Goal: Check status: Check status

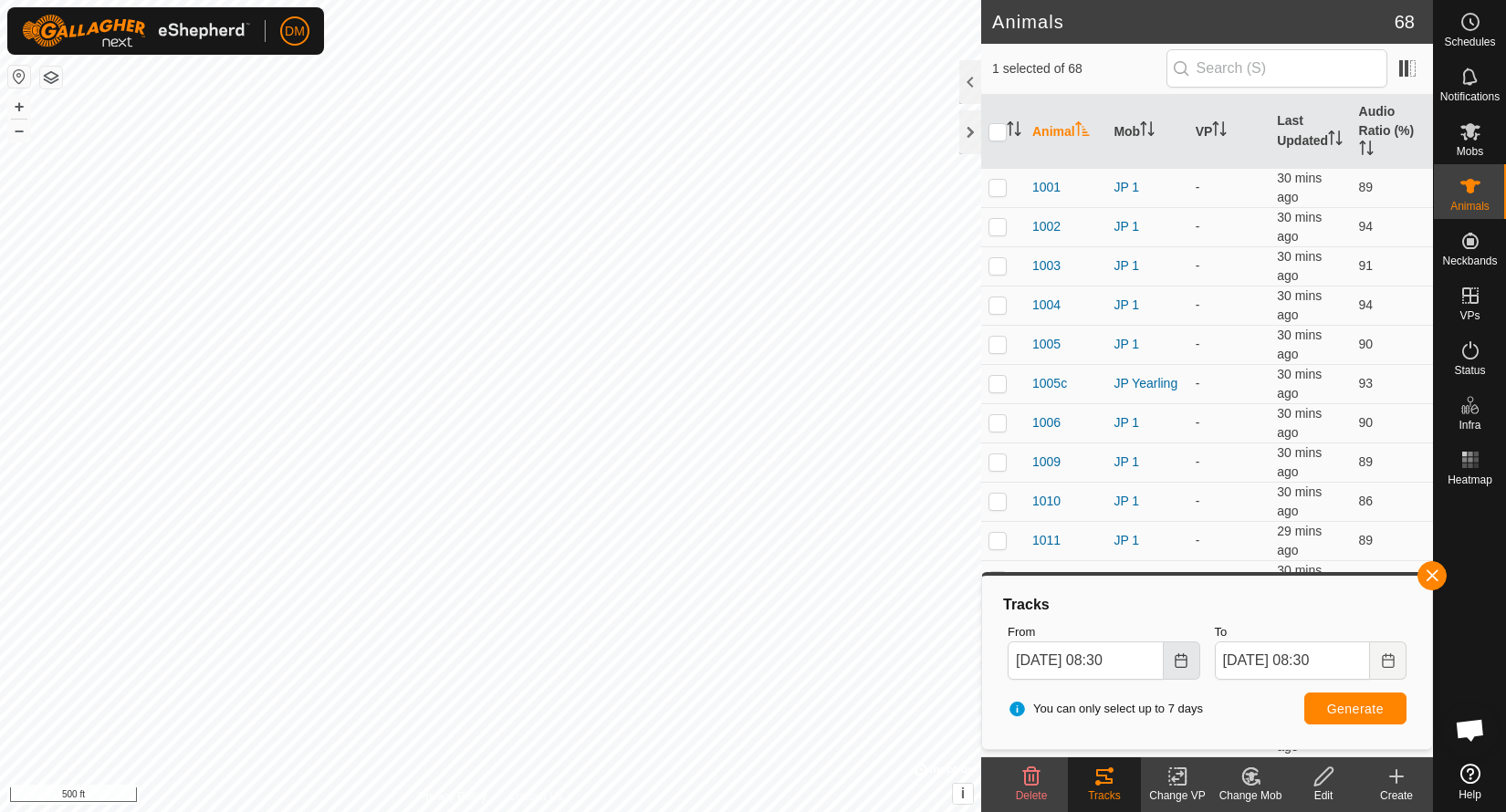
click at [1183, 665] on icon "Choose Date" at bounding box center [1181, 661] width 15 height 15
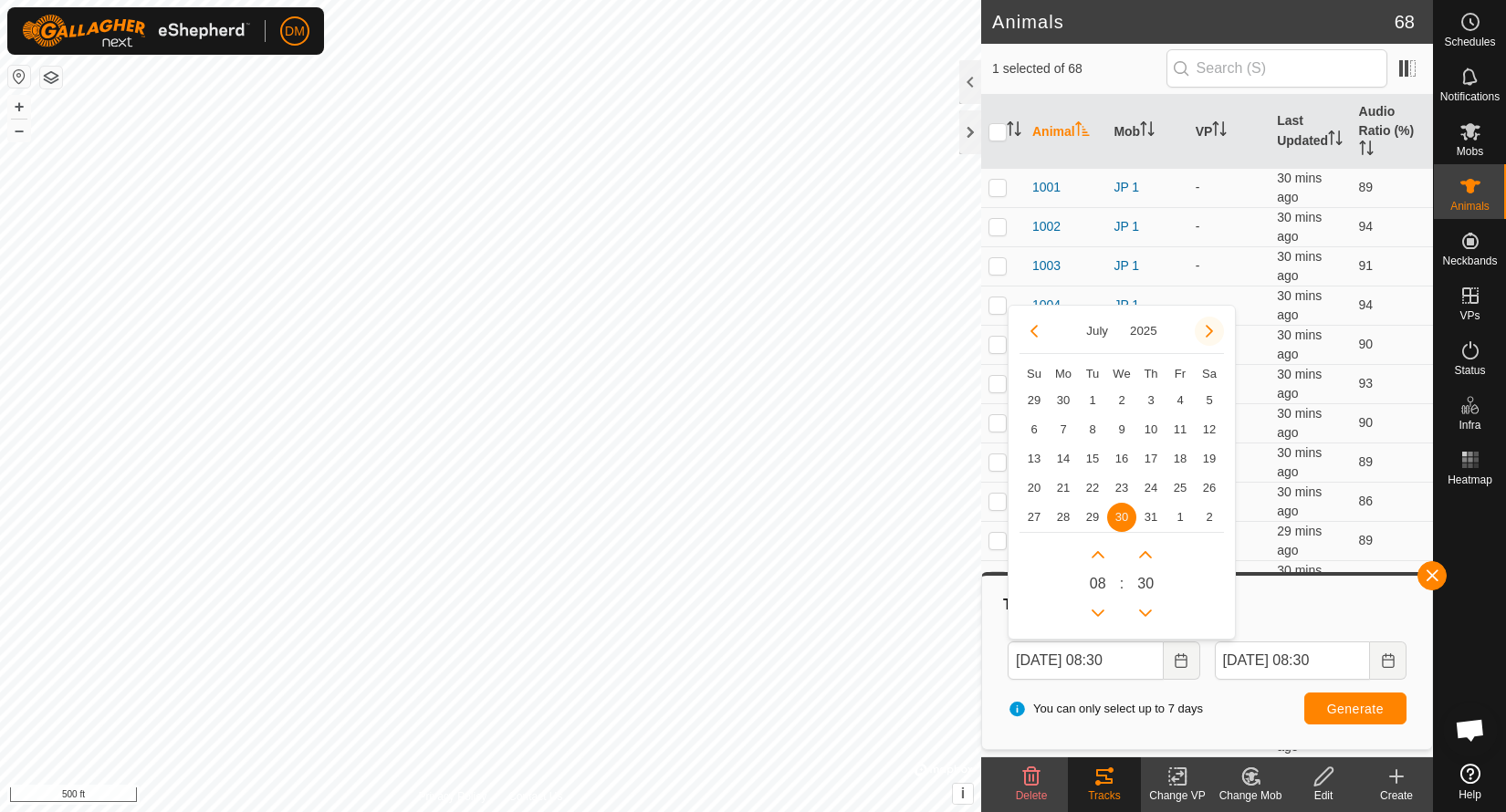
click at [1219, 327] on button "Next Month" at bounding box center [1210, 331] width 29 height 29
click at [1210, 403] on span "2" at bounding box center [1210, 401] width 29 height 29
type input "[DATE] 08:30"
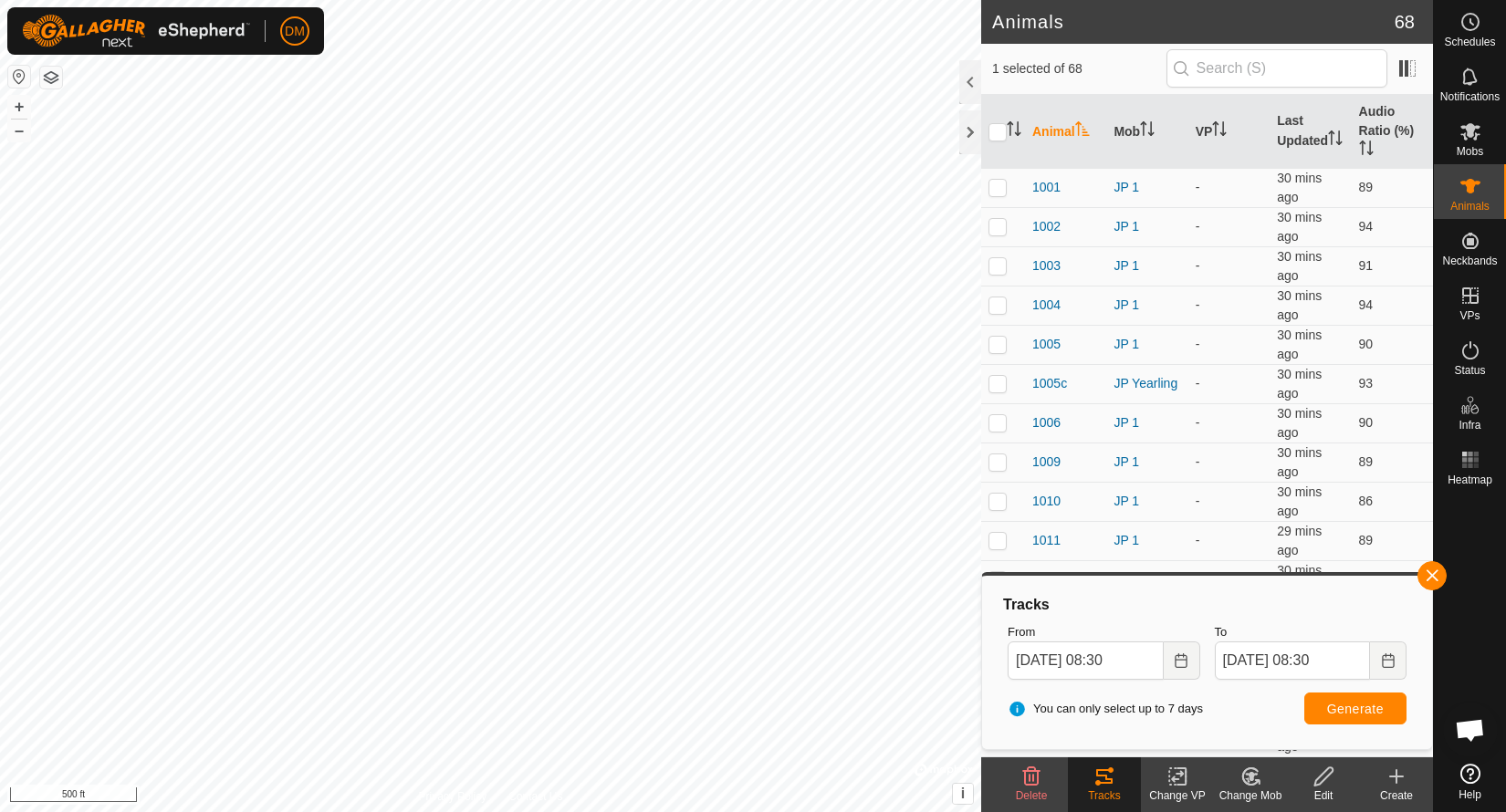
click at [1378, 710] on span "Generate" at bounding box center [1355, 709] width 57 height 15
click at [1388, 662] on icon "Choose Date" at bounding box center [1389, 661] width 15 height 15
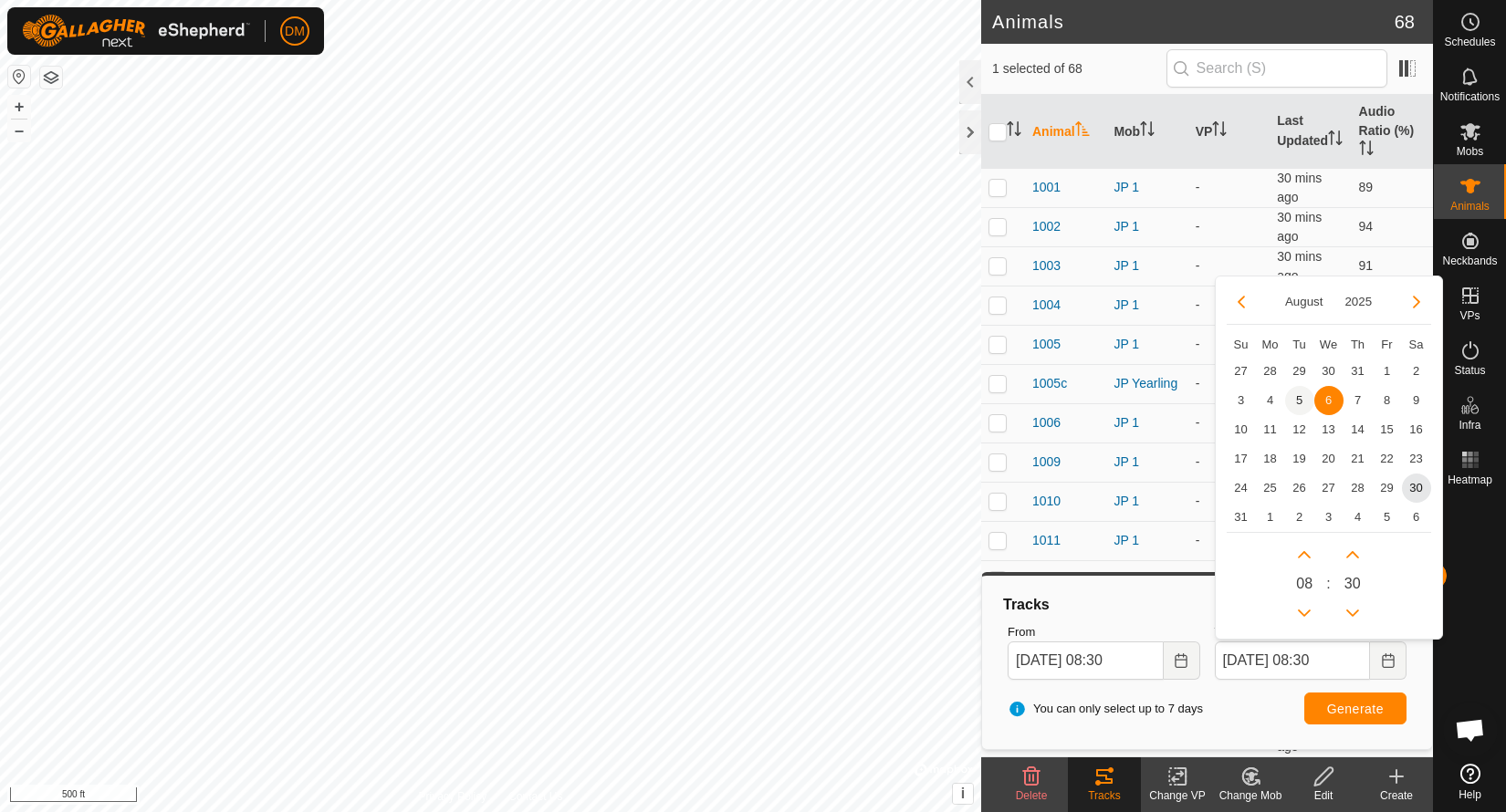
click at [1300, 399] on span "5" at bounding box center [1300, 401] width 29 height 29
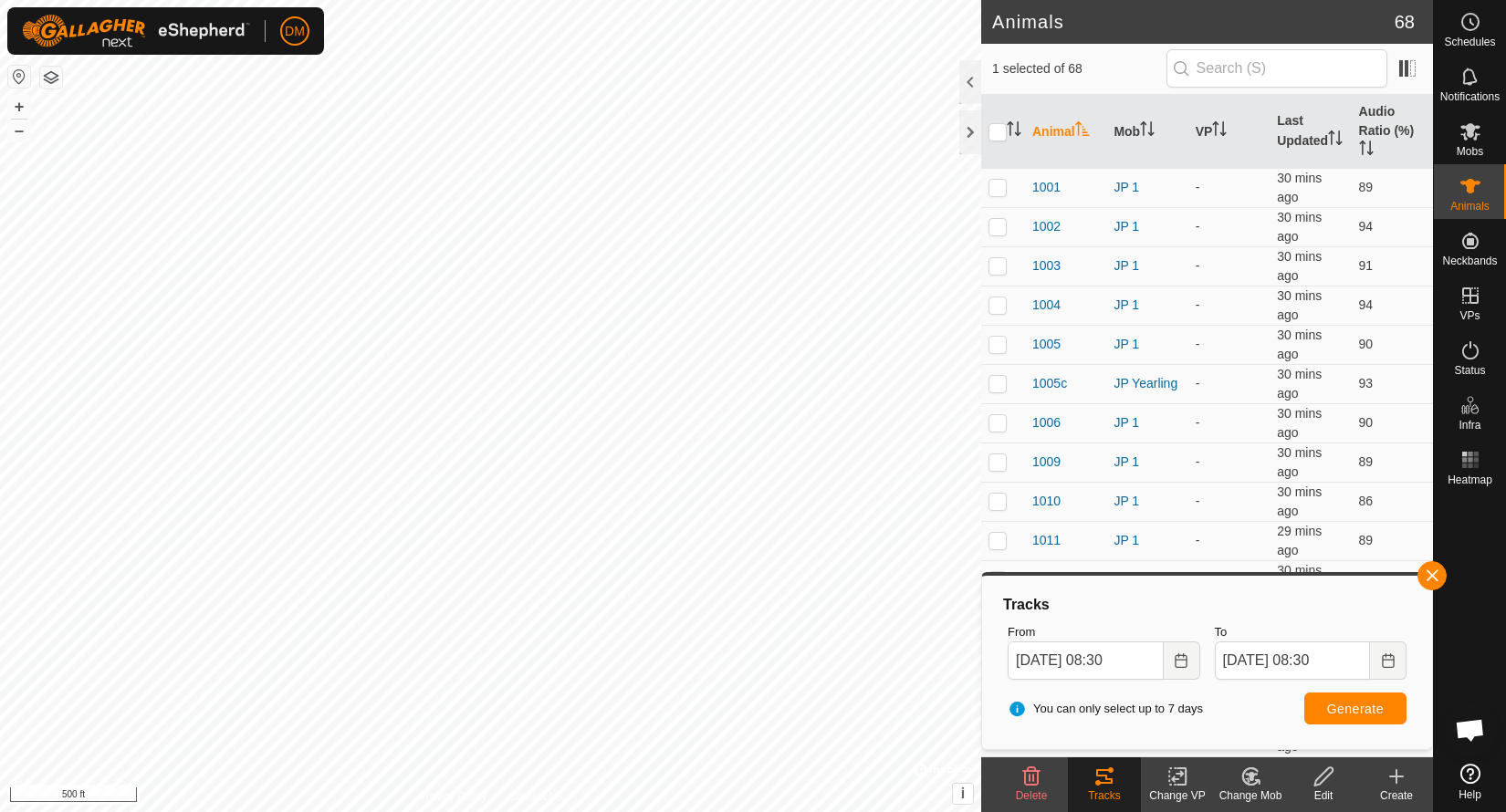
click at [1384, 709] on button "Generate" at bounding box center [1355, 708] width 102 height 32
click at [1389, 660] on icon "Choose Date" at bounding box center [1389, 661] width 15 height 15
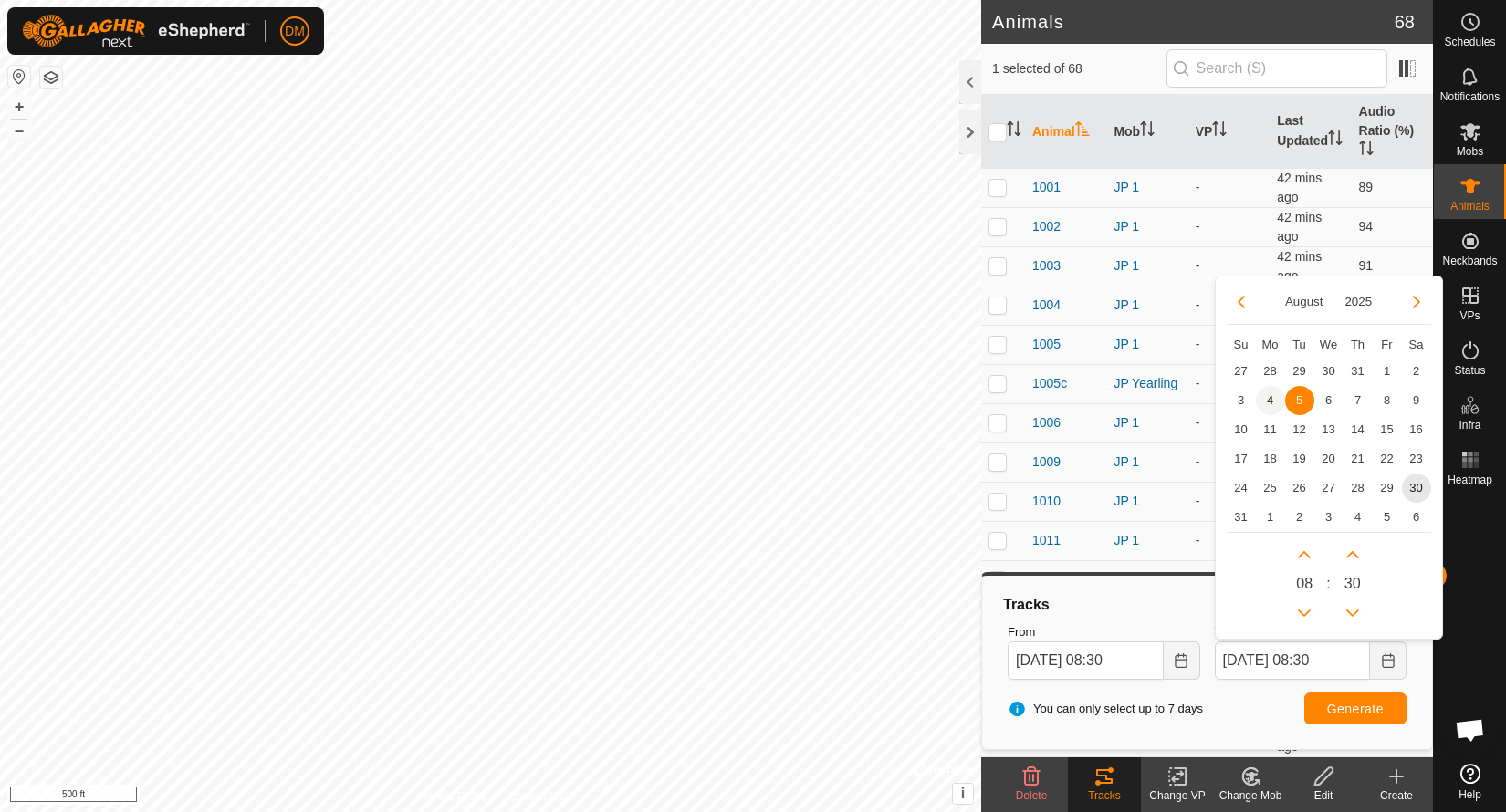
click at [1274, 405] on span "4" at bounding box center [1271, 401] width 29 height 29
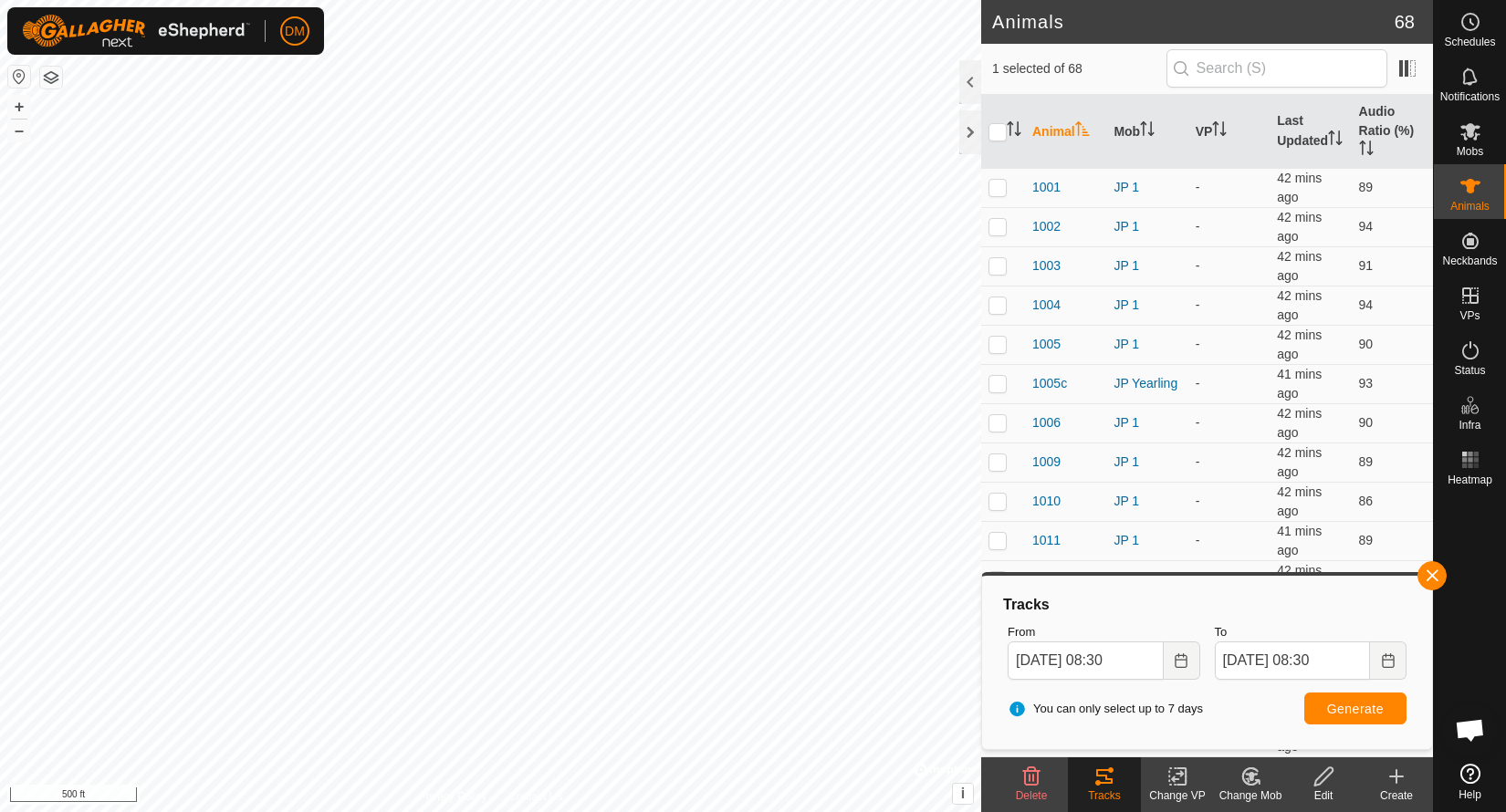
click at [1375, 713] on span "Generate" at bounding box center [1355, 709] width 57 height 15
click at [1395, 661] on icon "Choose Date" at bounding box center [1389, 661] width 15 height 15
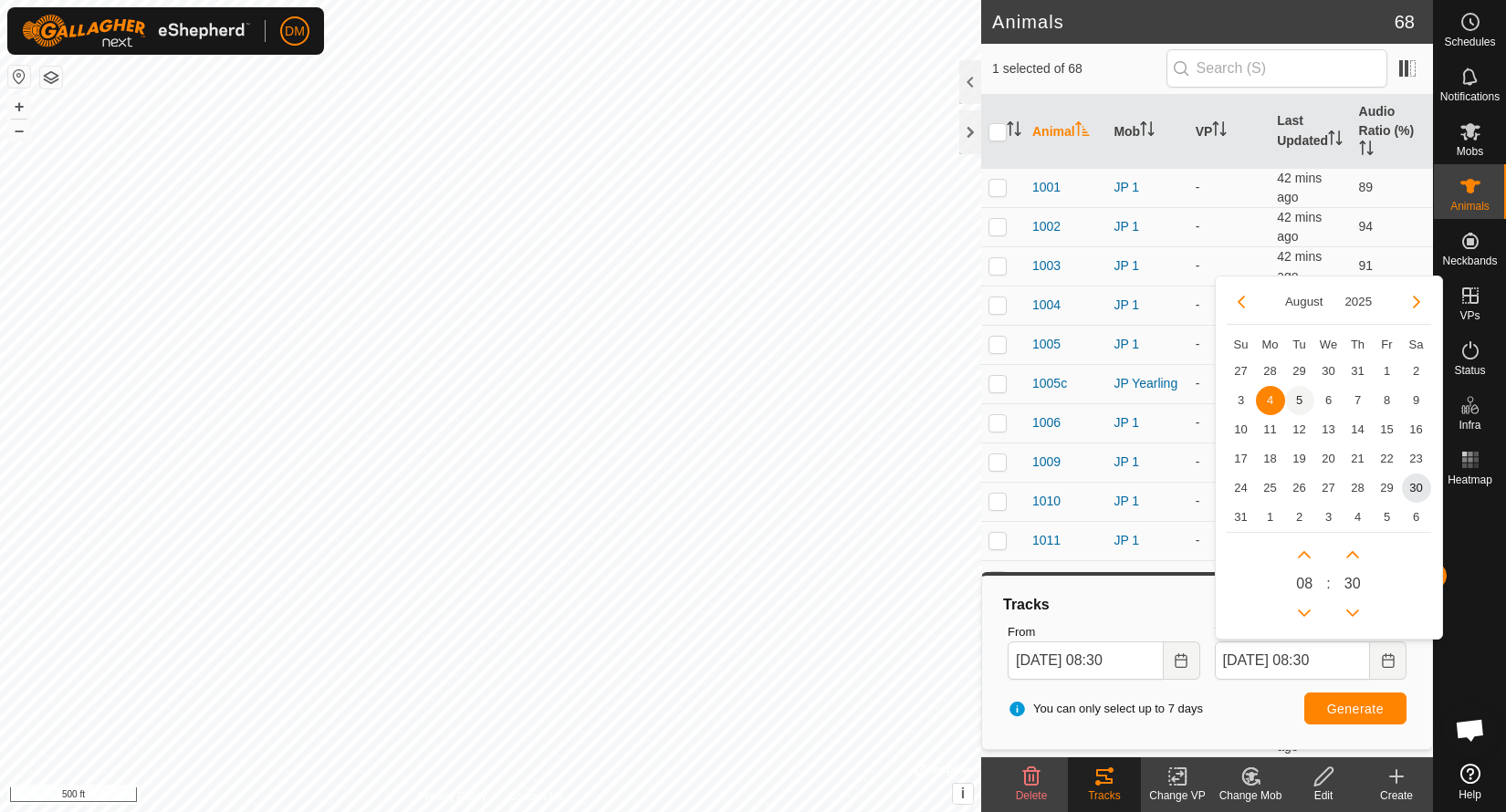
click at [1304, 399] on span "5" at bounding box center [1300, 401] width 29 height 29
type input "[DATE] 08:30"
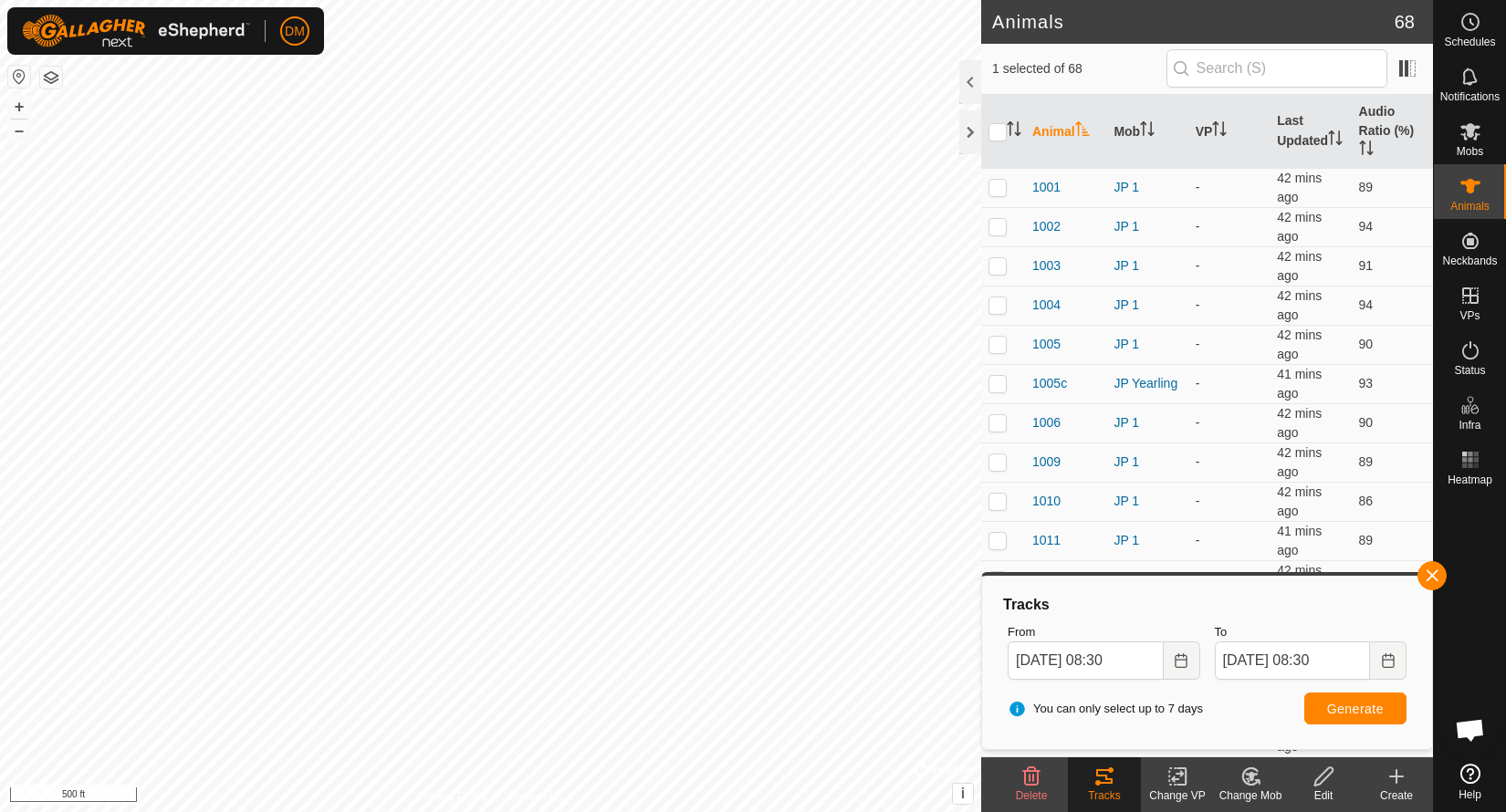
click at [1356, 711] on span "Generate" at bounding box center [1355, 709] width 57 height 15
click at [1175, 658] on icon "Choose Date" at bounding box center [1181, 661] width 15 height 15
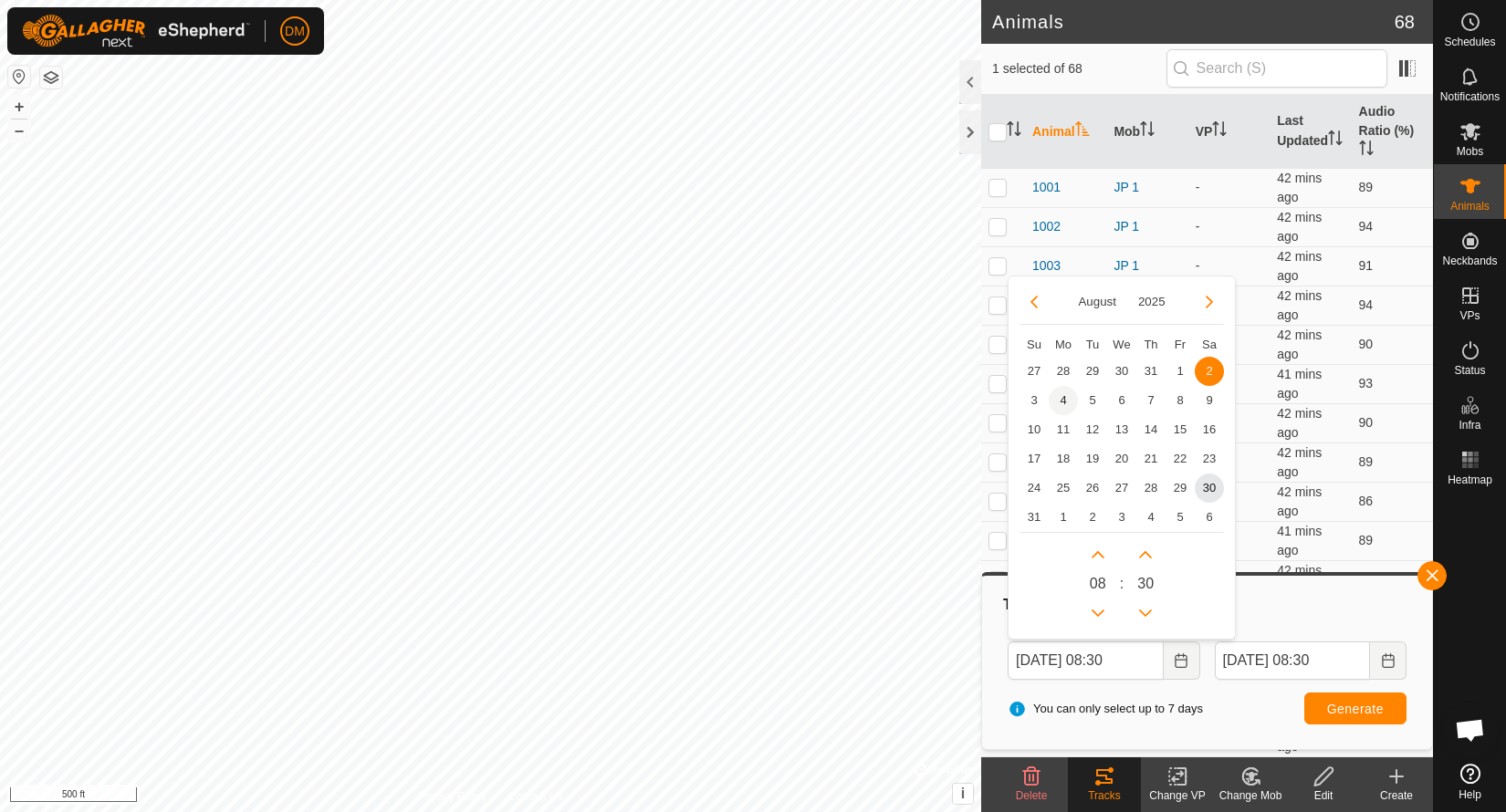
click at [1063, 395] on span "4" at bounding box center [1064, 401] width 29 height 29
type input "[DATE] 08:30"
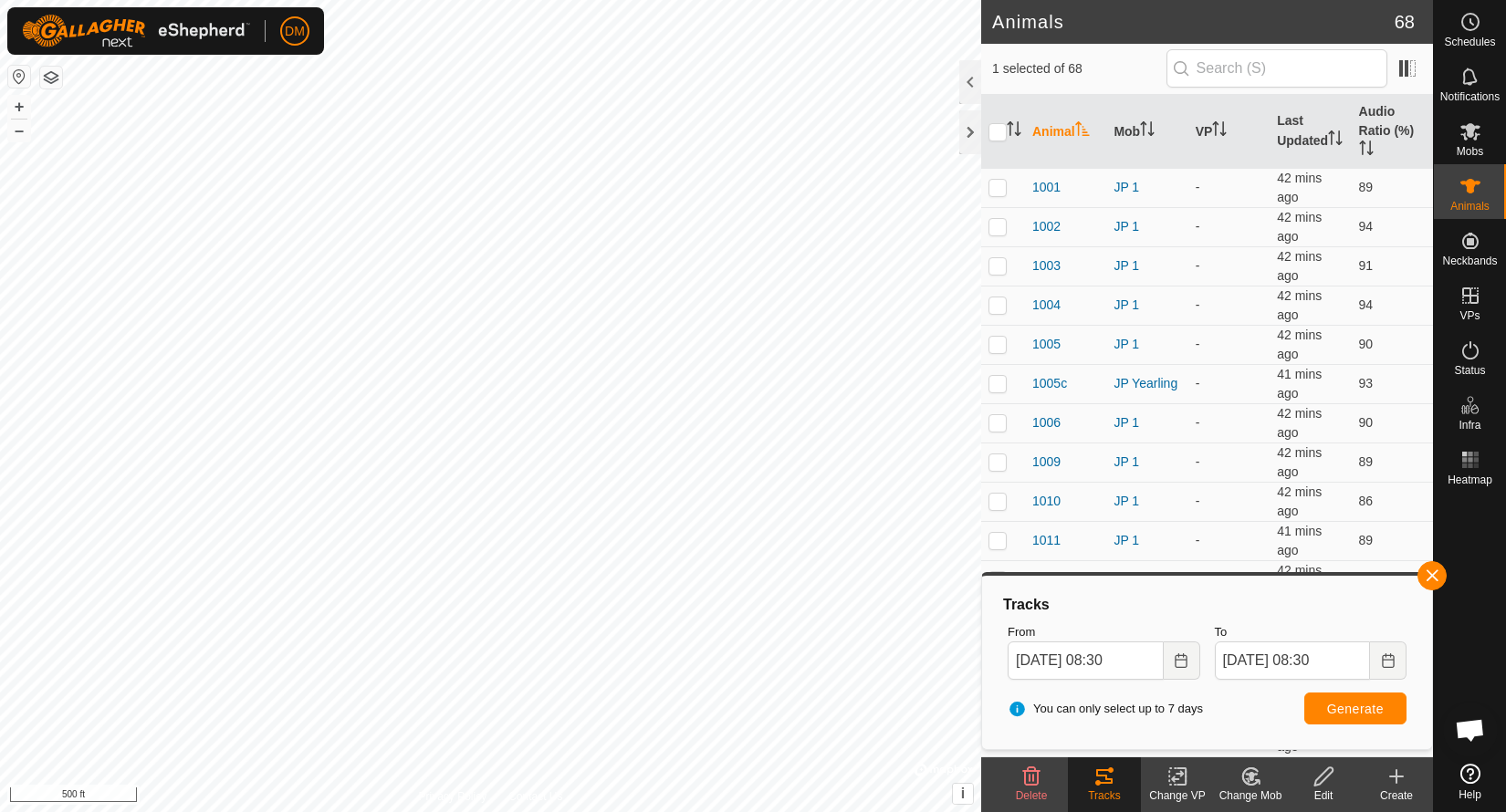
click at [1371, 706] on span "Generate" at bounding box center [1355, 709] width 57 height 15
click at [1401, 658] on button "Choose Date" at bounding box center [1389, 661] width 37 height 39
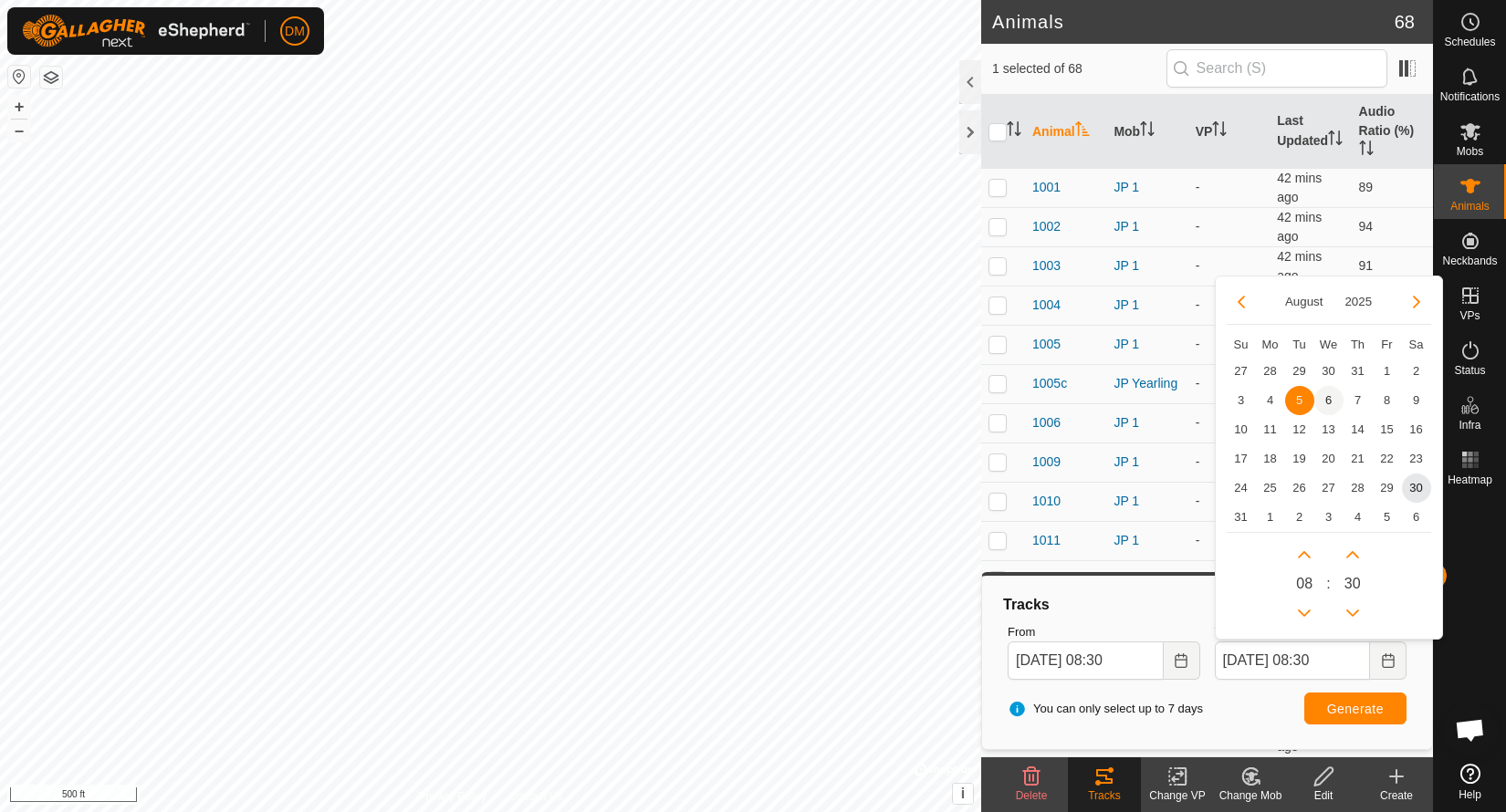
click at [1325, 404] on span "6" at bounding box center [1329, 401] width 29 height 29
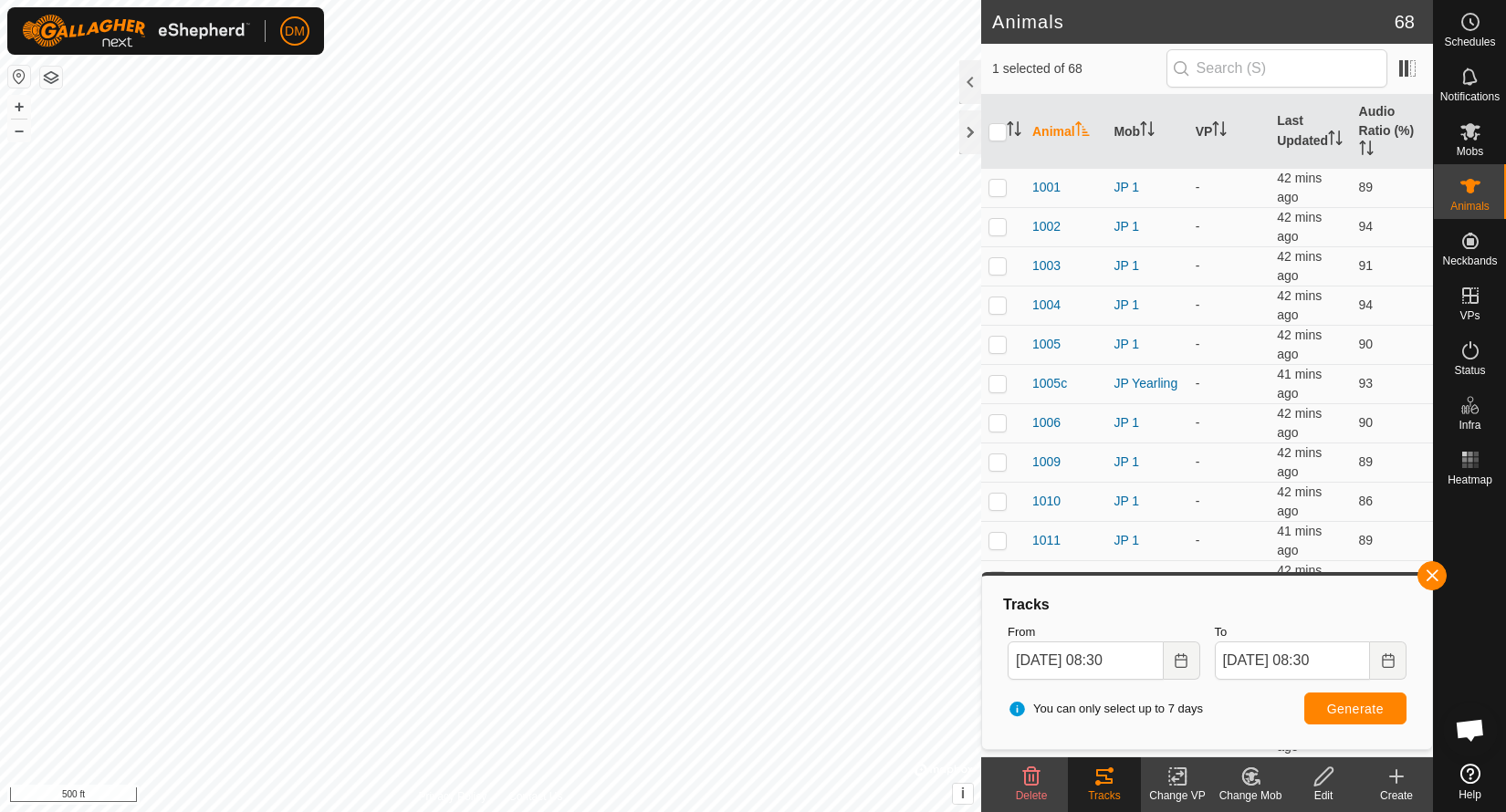
click at [1370, 712] on span "Generate" at bounding box center [1355, 709] width 57 height 15
click at [1385, 661] on icon "Choose Date" at bounding box center [1389, 661] width 15 height 15
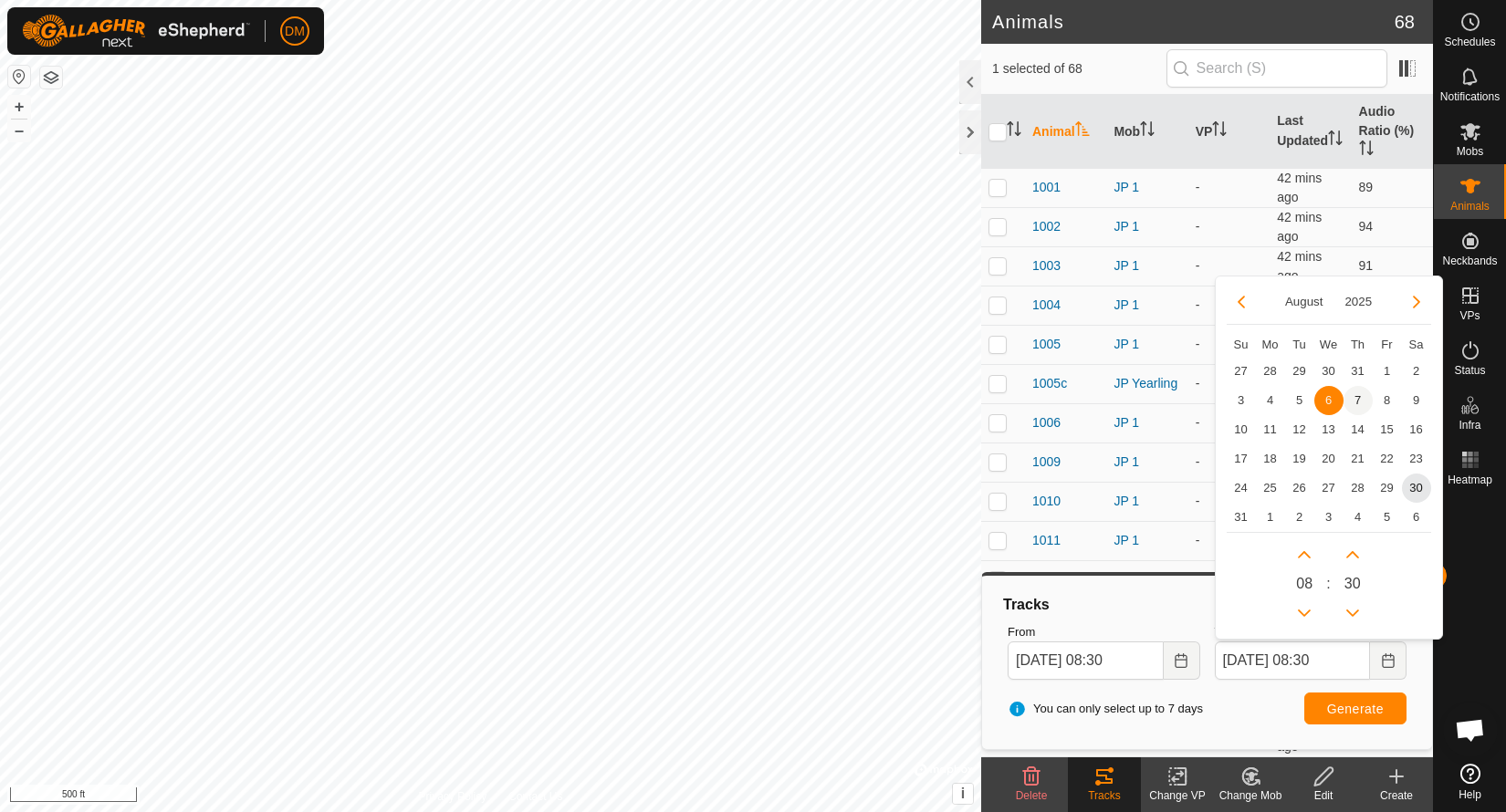
click at [1364, 403] on span "7" at bounding box center [1358, 401] width 29 height 29
type input "[DATE] 08:30"
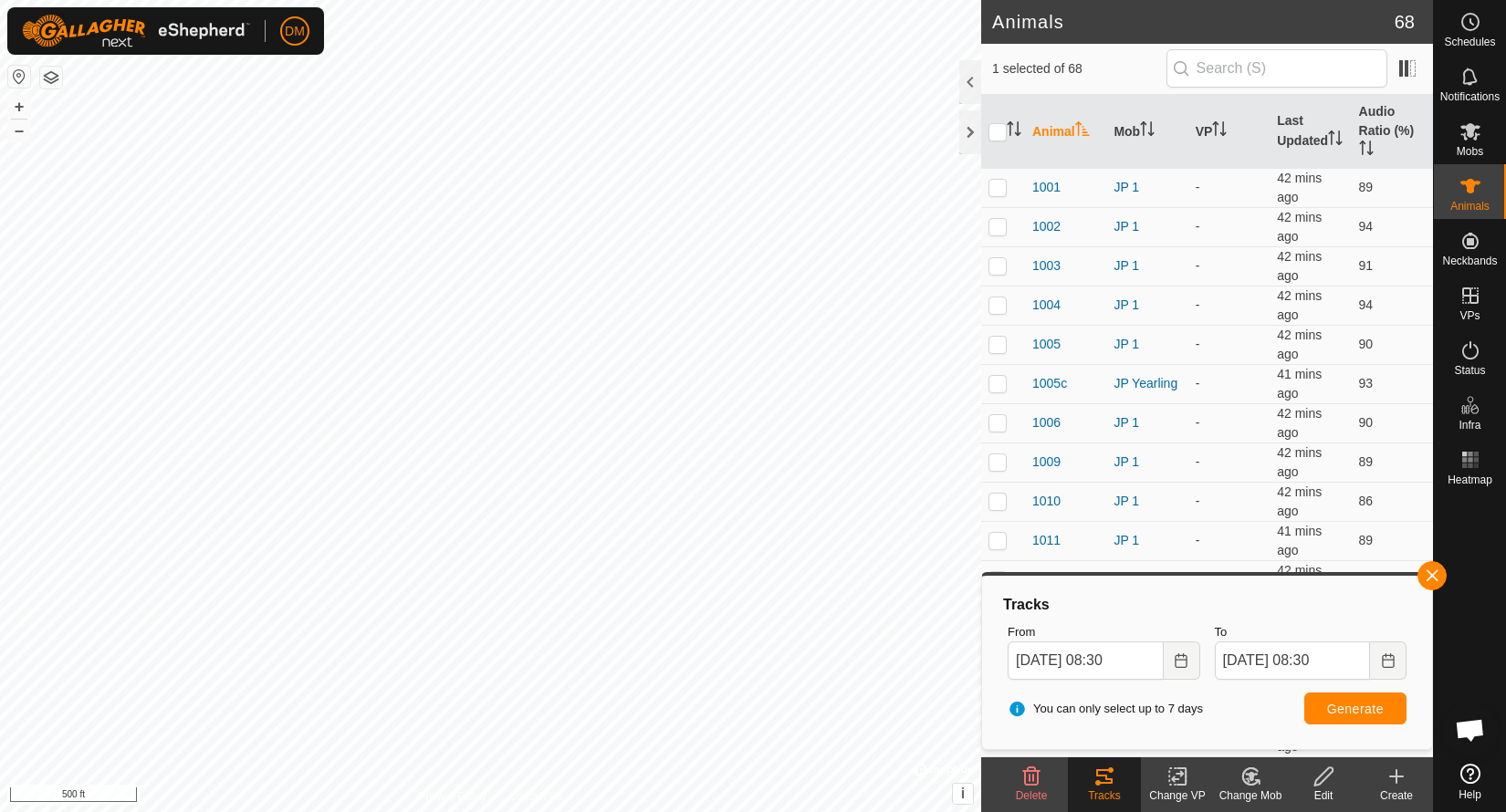
click at [1366, 696] on button "Generate" at bounding box center [1355, 708] width 102 height 32
